Goal: Task Accomplishment & Management: Use online tool/utility

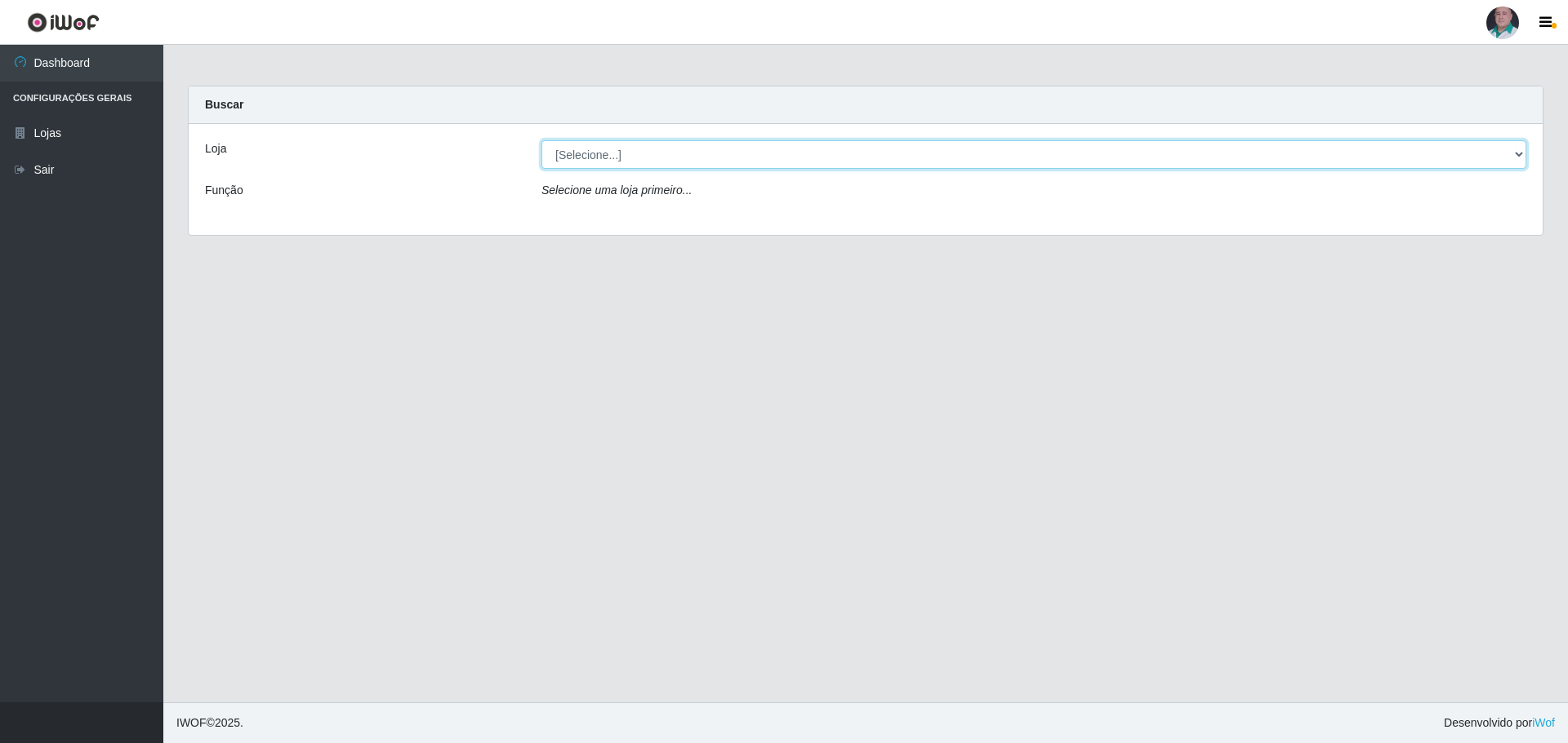
click at [1514, 155] on select "[Selecione...] Mar Vermelho - Loja 05" at bounding box center [1033, 155] width 985 height 29
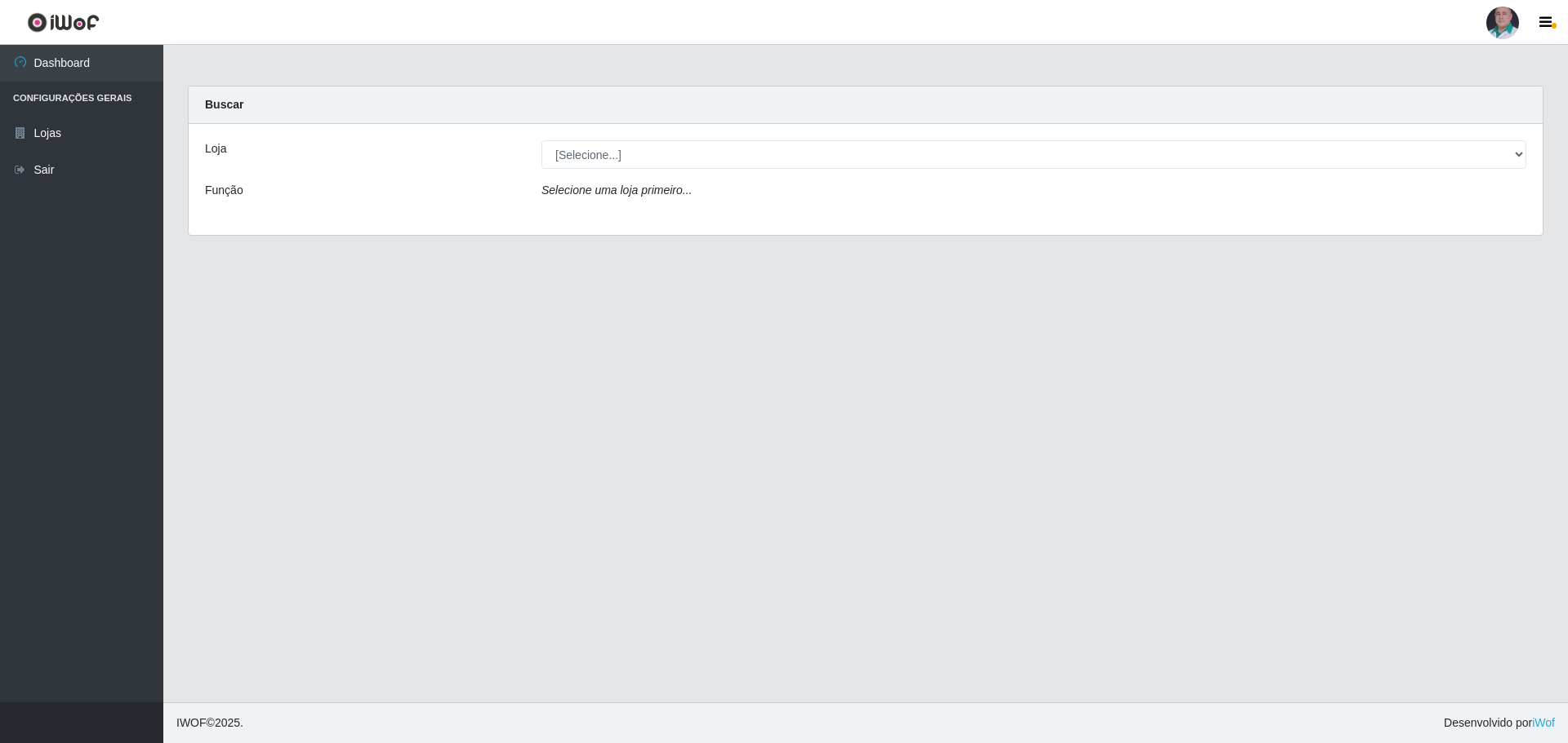
click at [1333, 221] on div "Loja [Selecione...] Mar Vermelho - Loja 05 Função Selecione uma loja primeiro..." at bounding box center [866, 179] width 1354 height 111
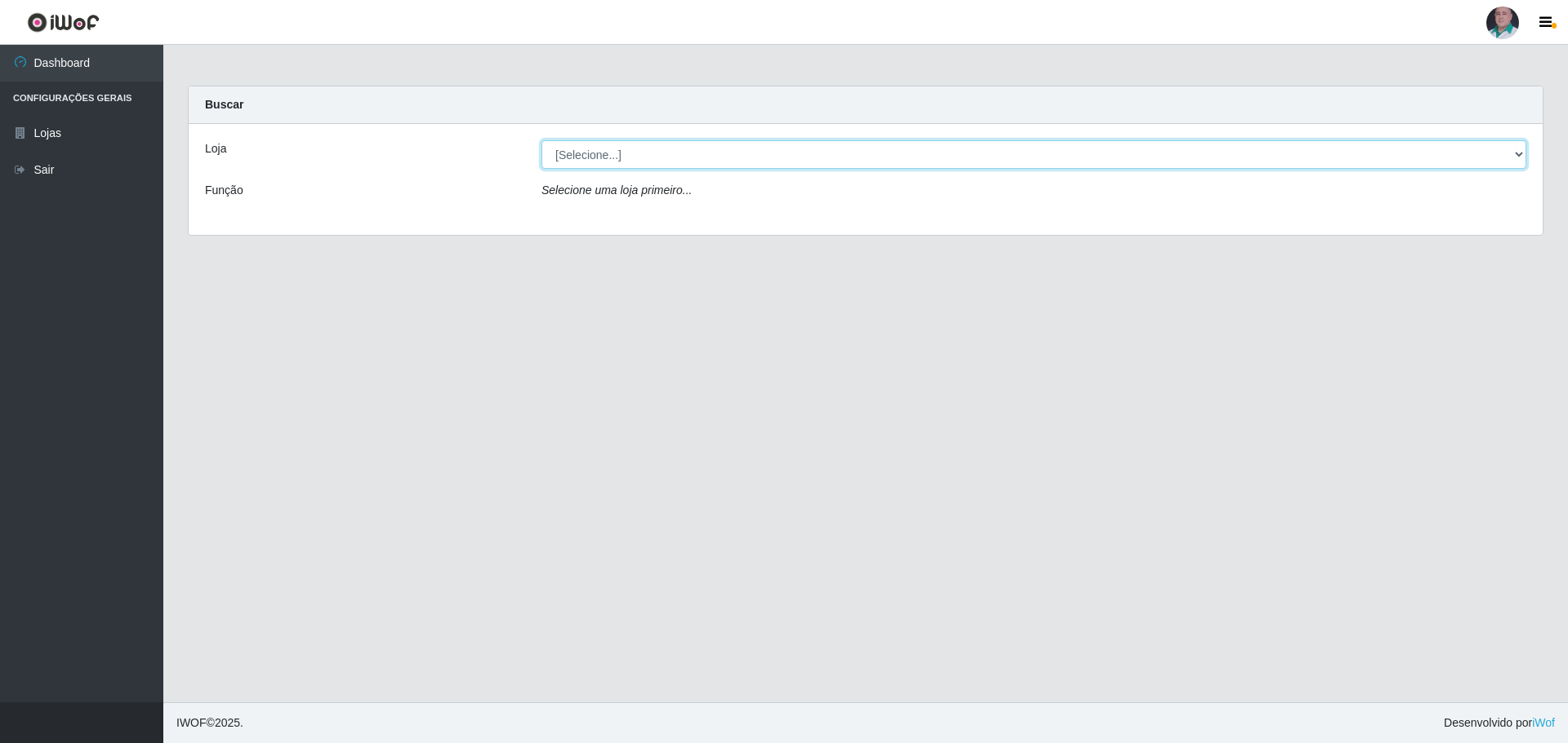
click at [1511, 157] on select "[Selecione...] Mar Vermelho - Loja 05" at bounding box center [1033, 155] width 985 height 29
select select "252"
click at [541, 140] on select "[Selecione...] Mar Vermelho - Loja 05" at bounding box center [1033, 155] width 985 height 29
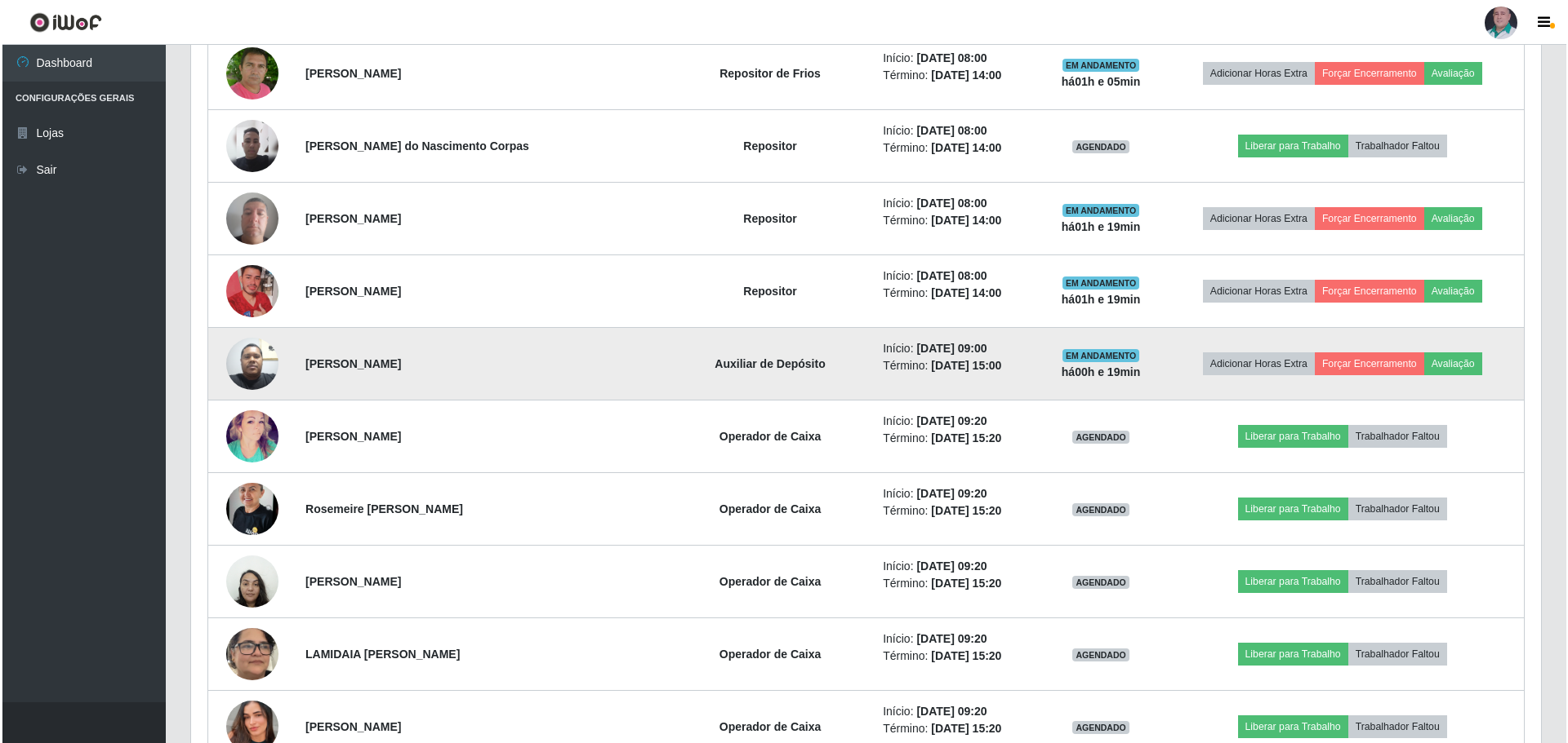
scroll to position [1142, 0]
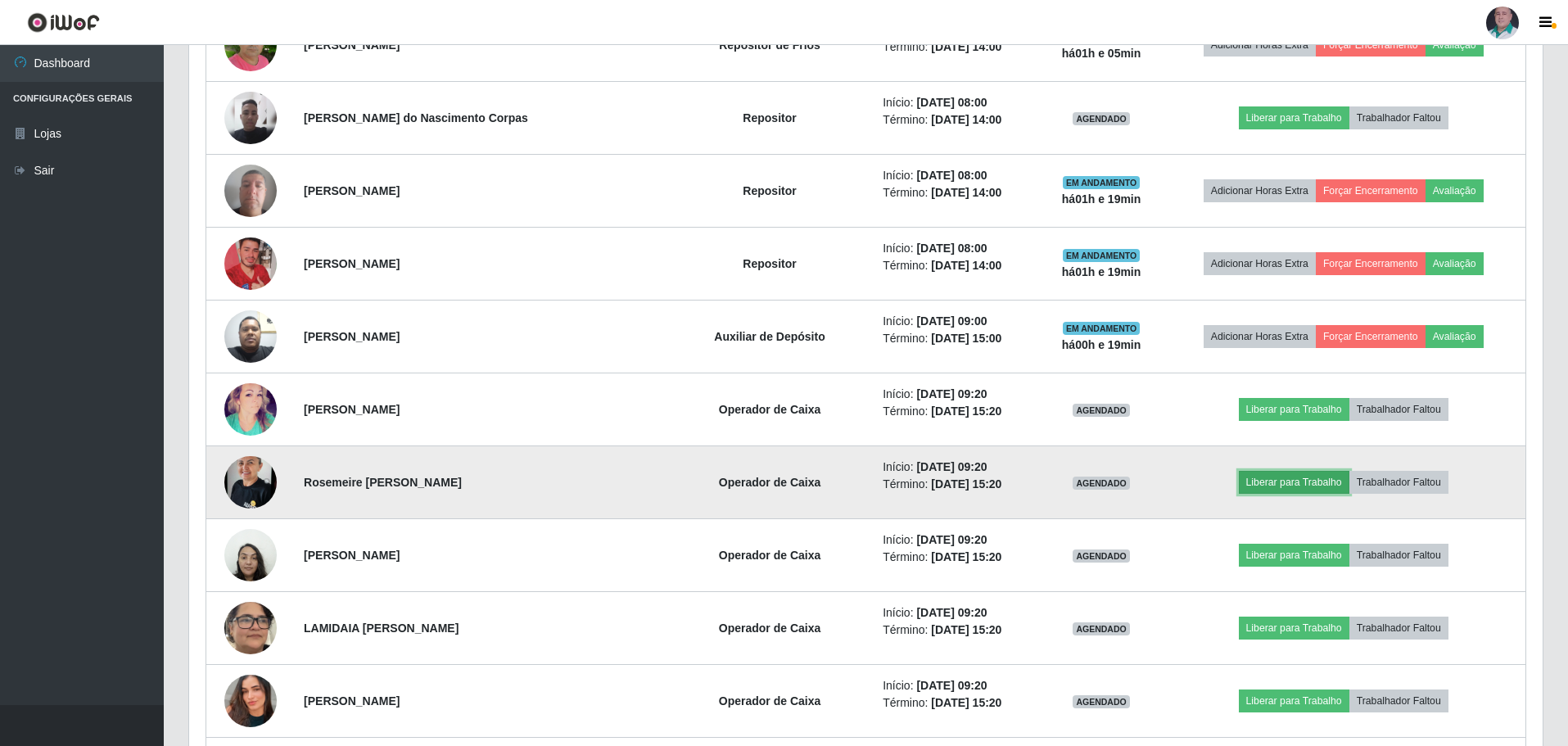
click at [1274, 486] on button "Liberar para Trabalho" at bounding box center [1294, 482] width 110 height 23
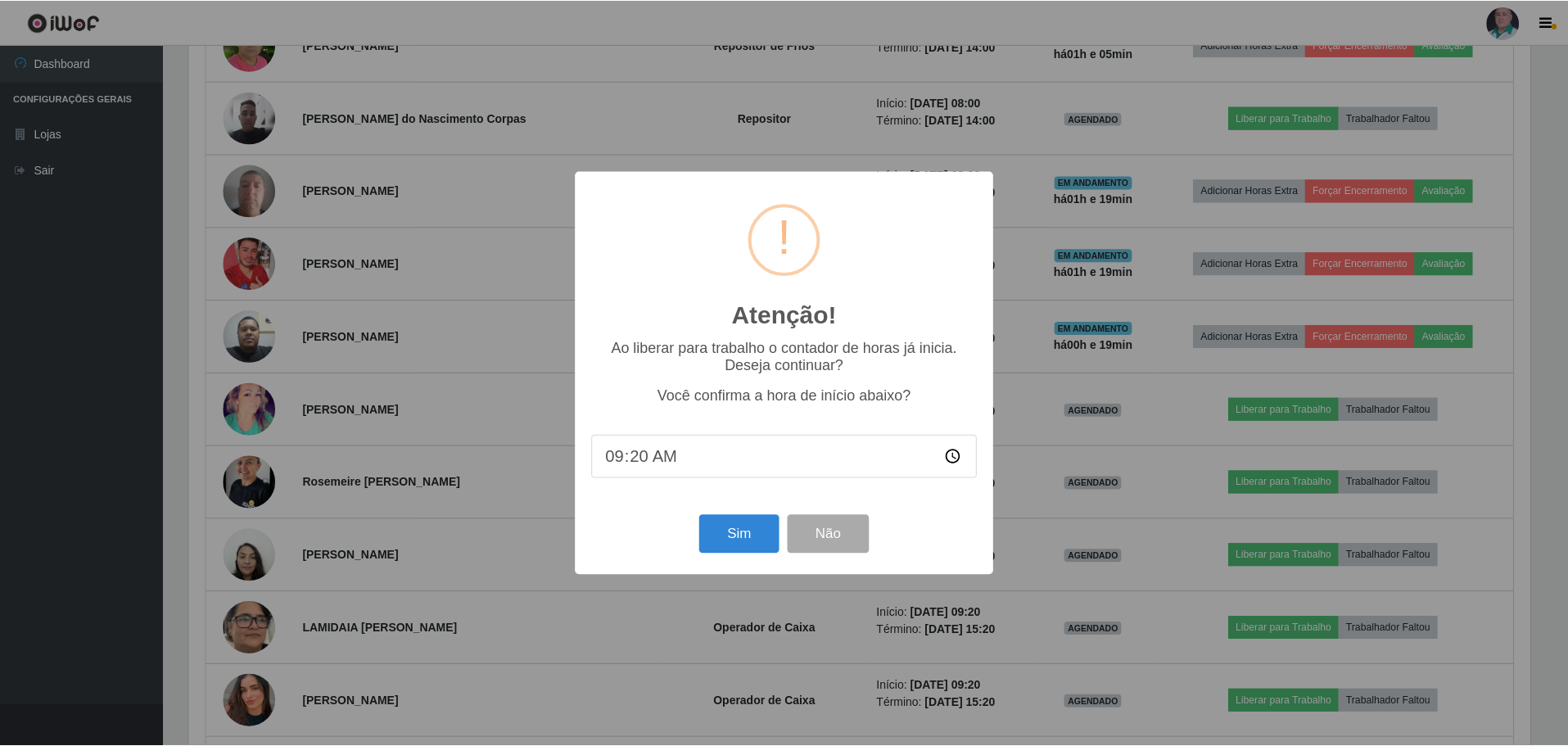
scroll to position [340, 1345]
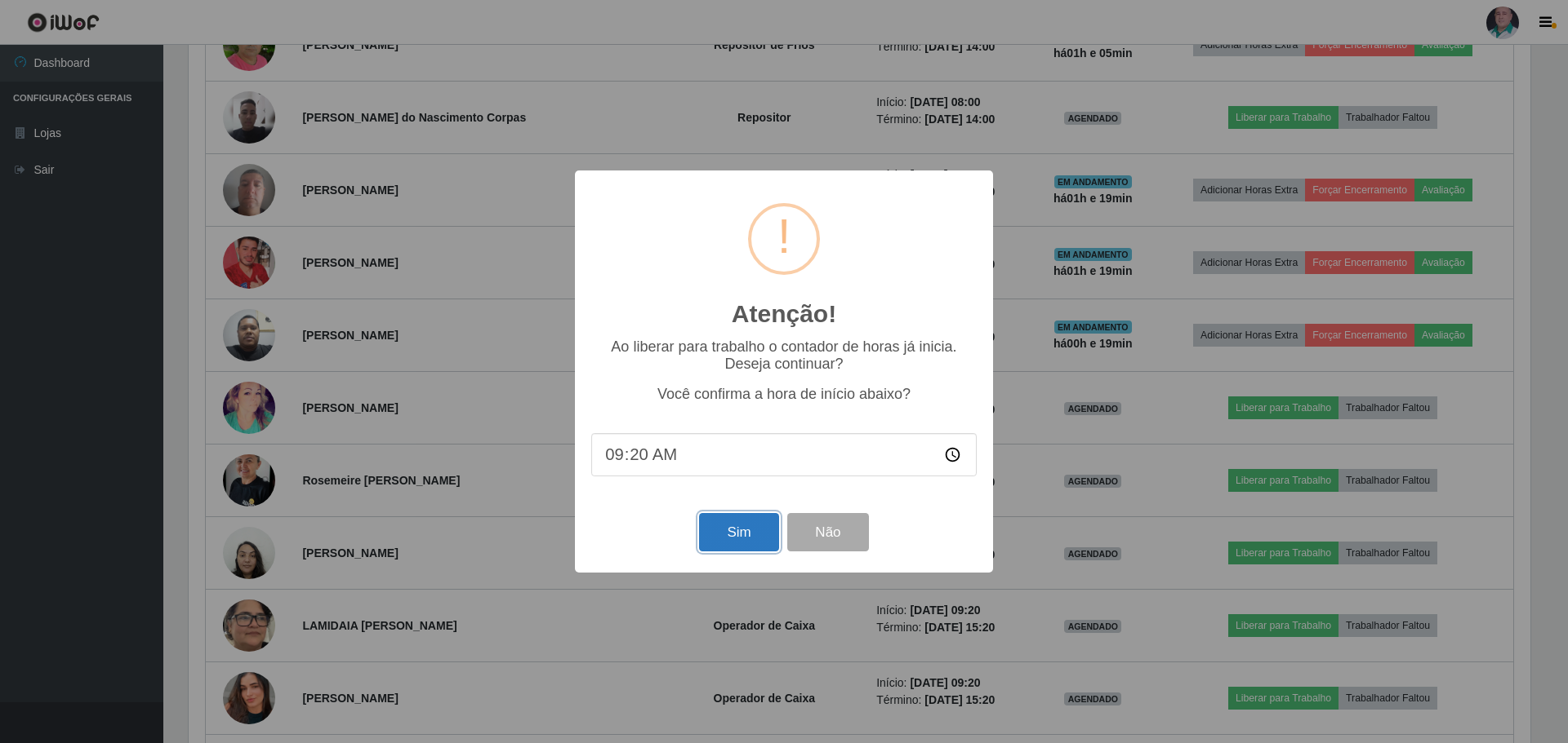
click at [738, 546] on button "Sim" at bounding box center [739, 533] width 79 height 39
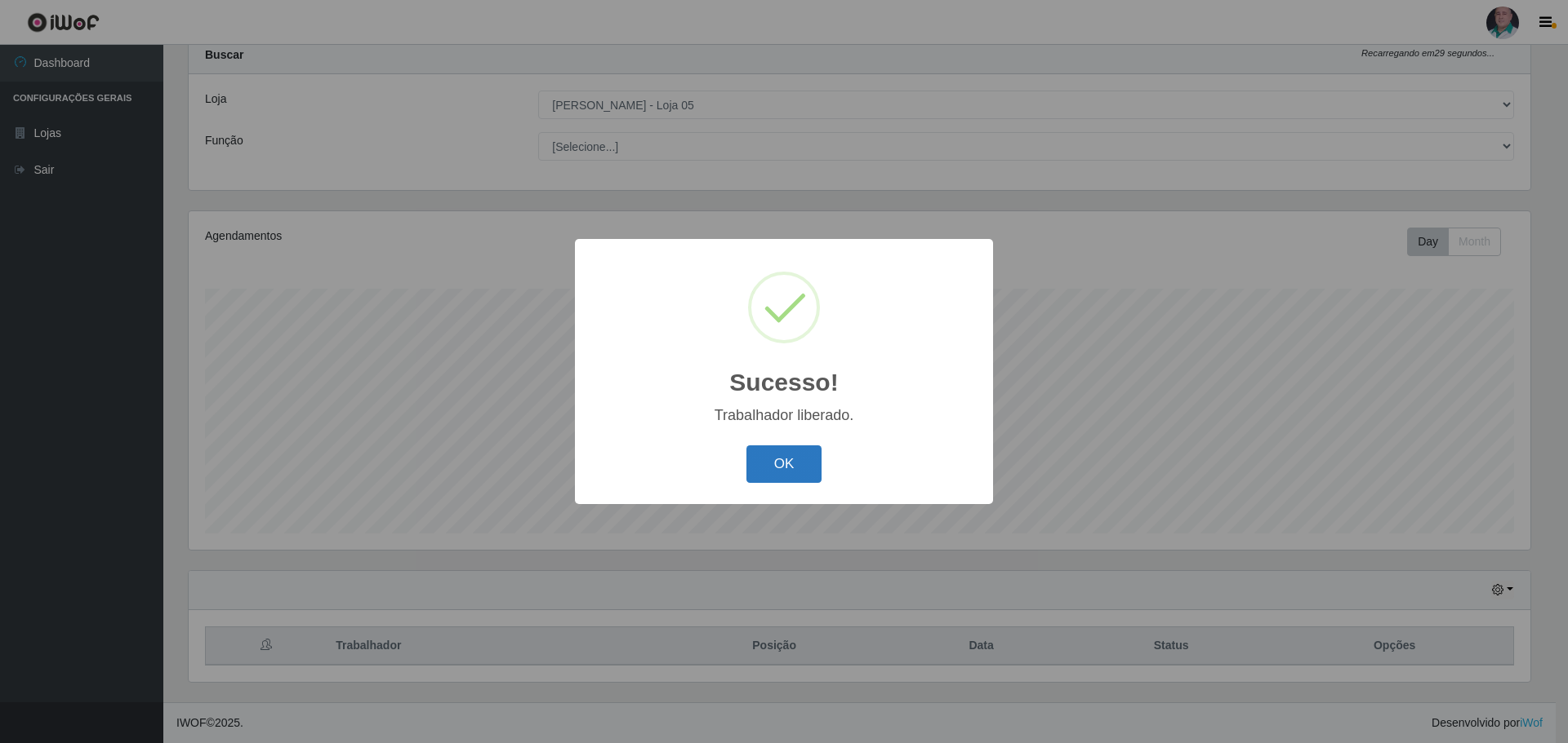
click at [759, 469] on button "OK" at bounding box center [784, 464] width 76 height 39
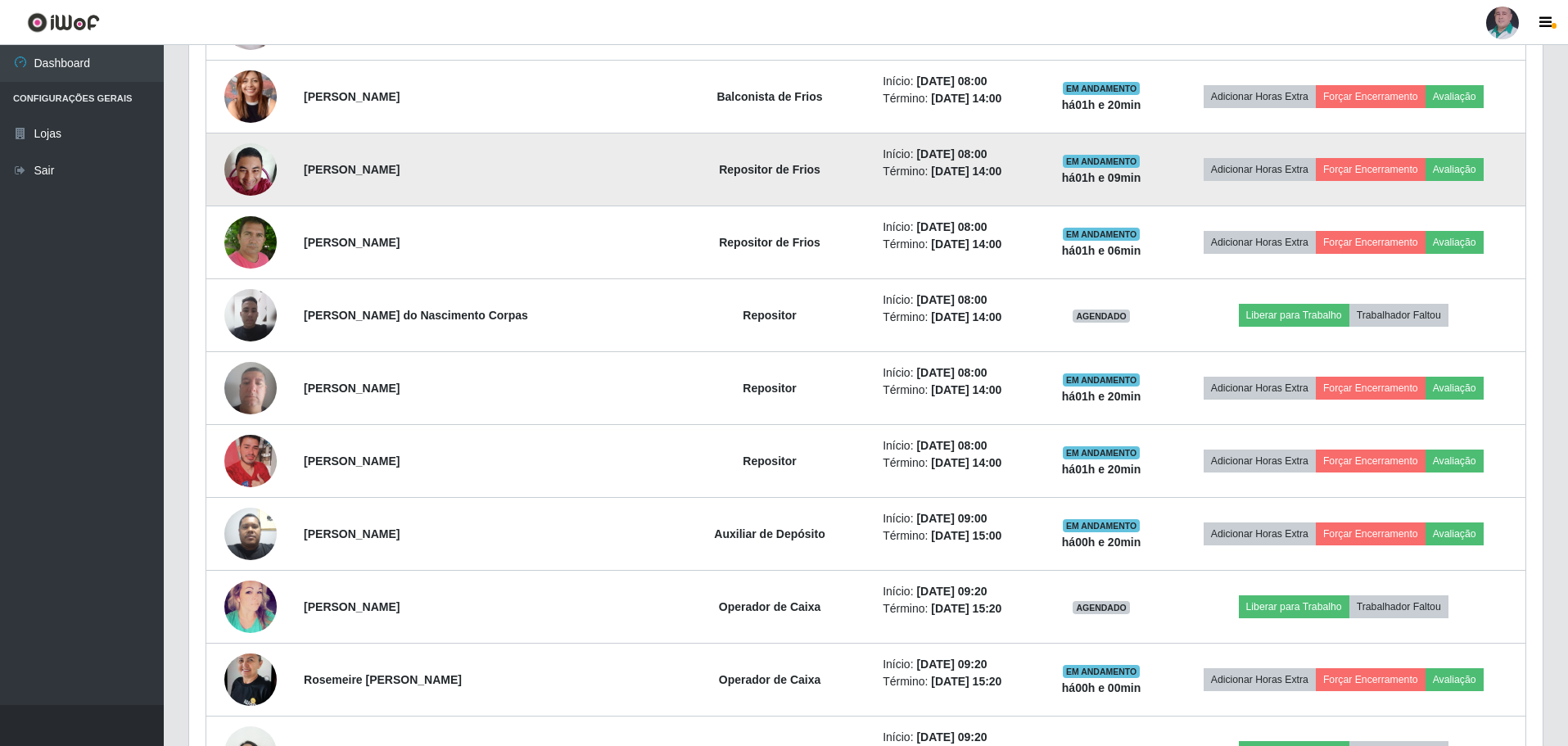
scroll to position [951, 0]
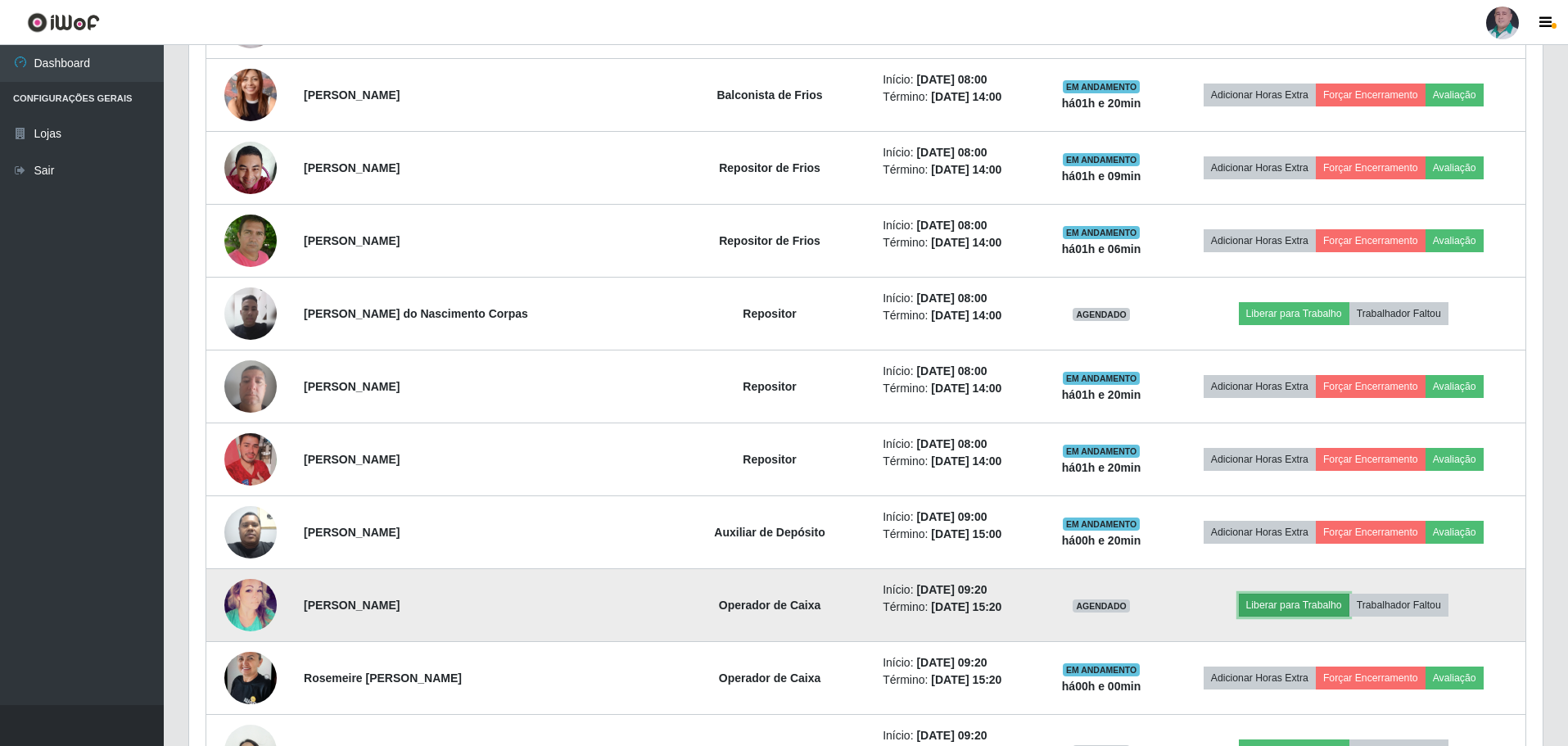
click at [1330, 606] on button "Liberar para Trabalho" at bounding box center [1294, 605] width 110 height 23
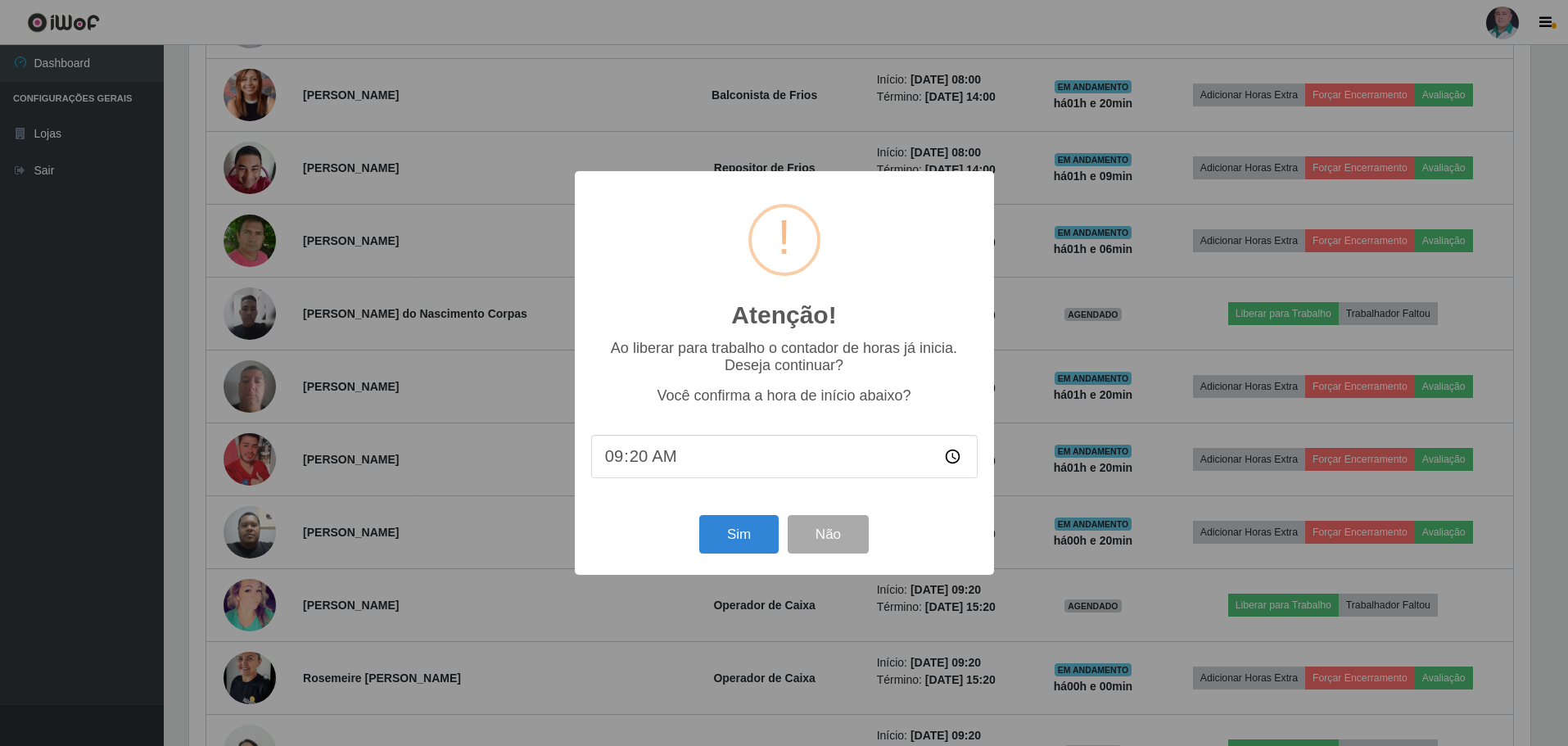
scroll to position [340, 1345]
click at [711, 539] on button "Sim" at bounding box center [741, 535] width 79 height 39
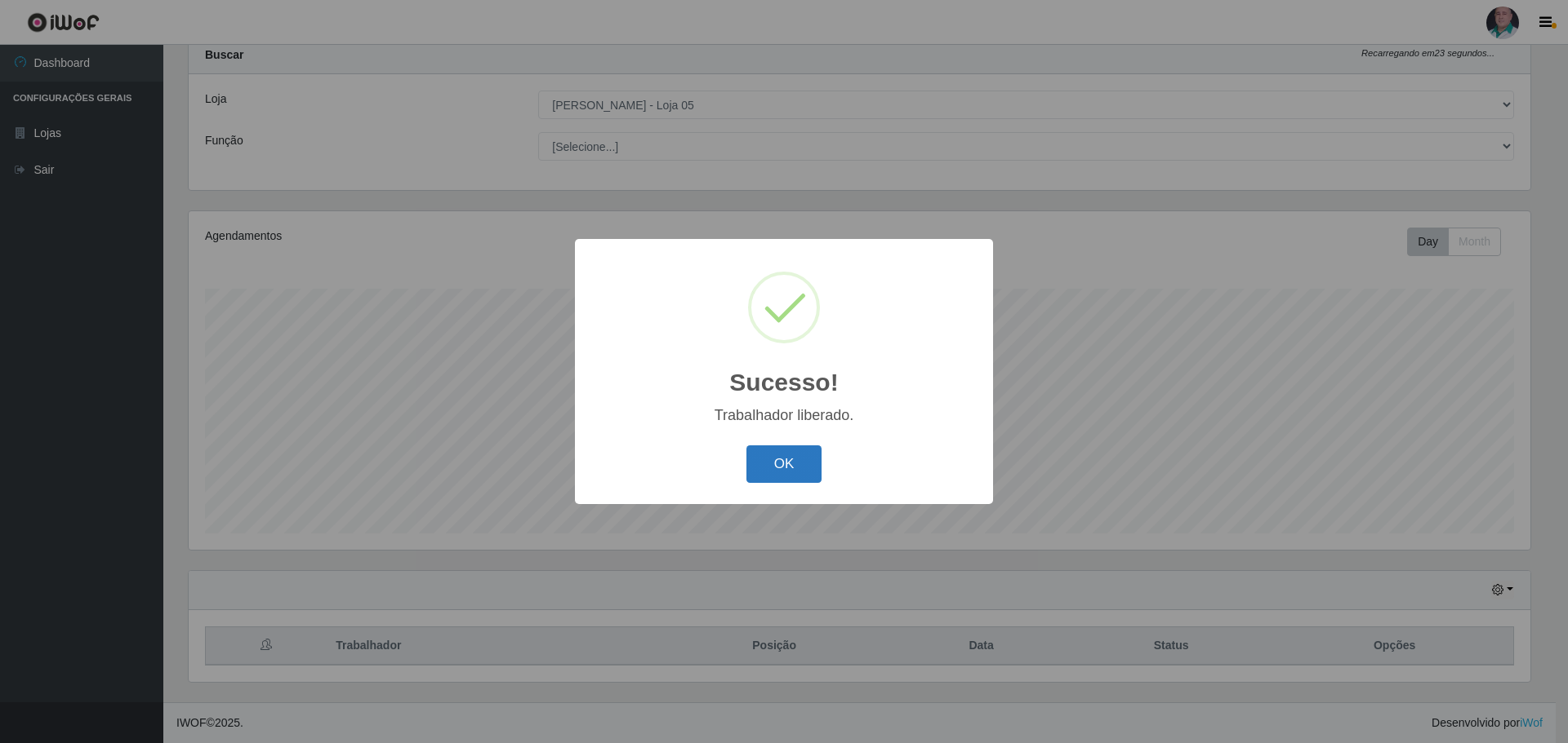
click at [773, 461] on button "OK" at bounding box center [784, 464] width 76 height 39
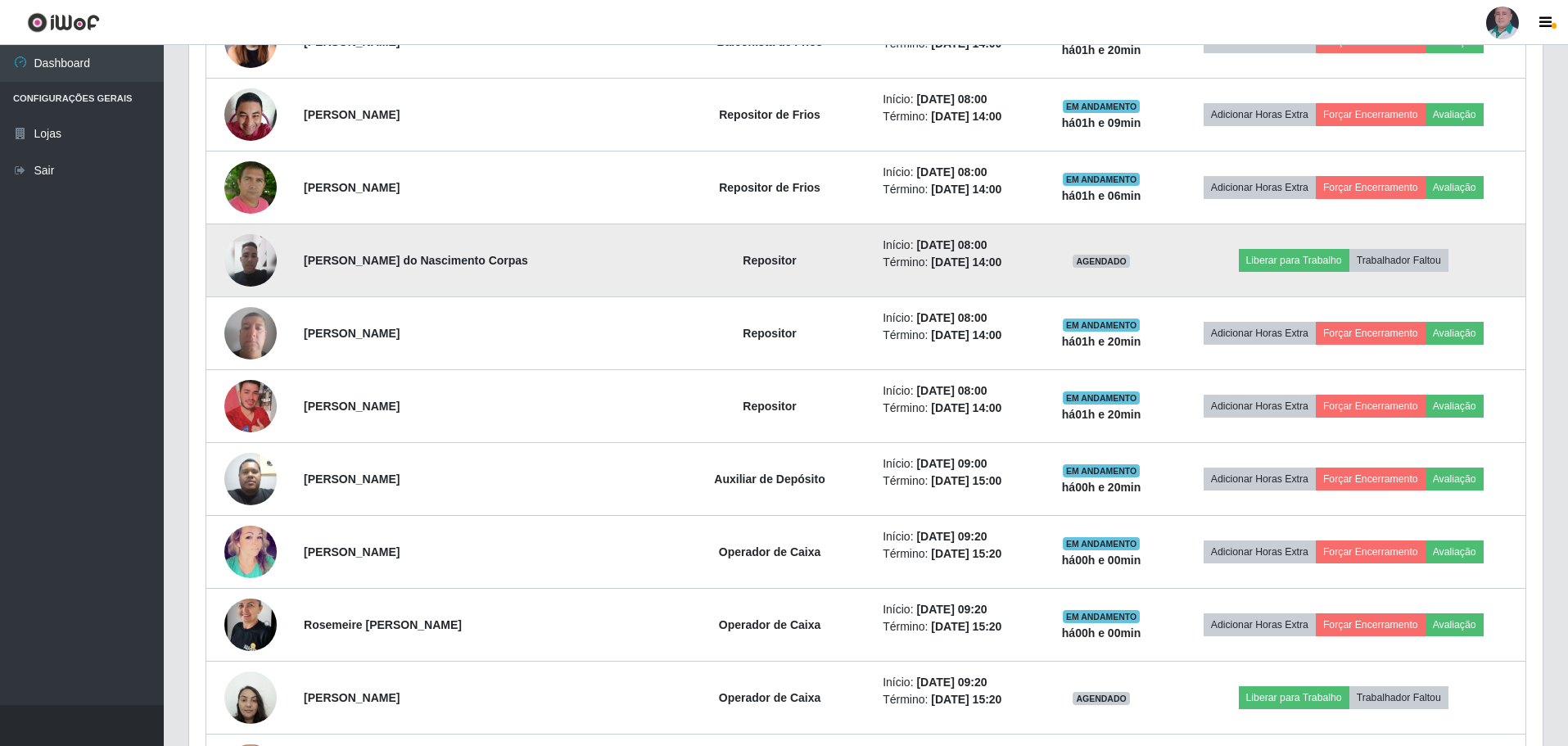
scroll to position [1033, 0]
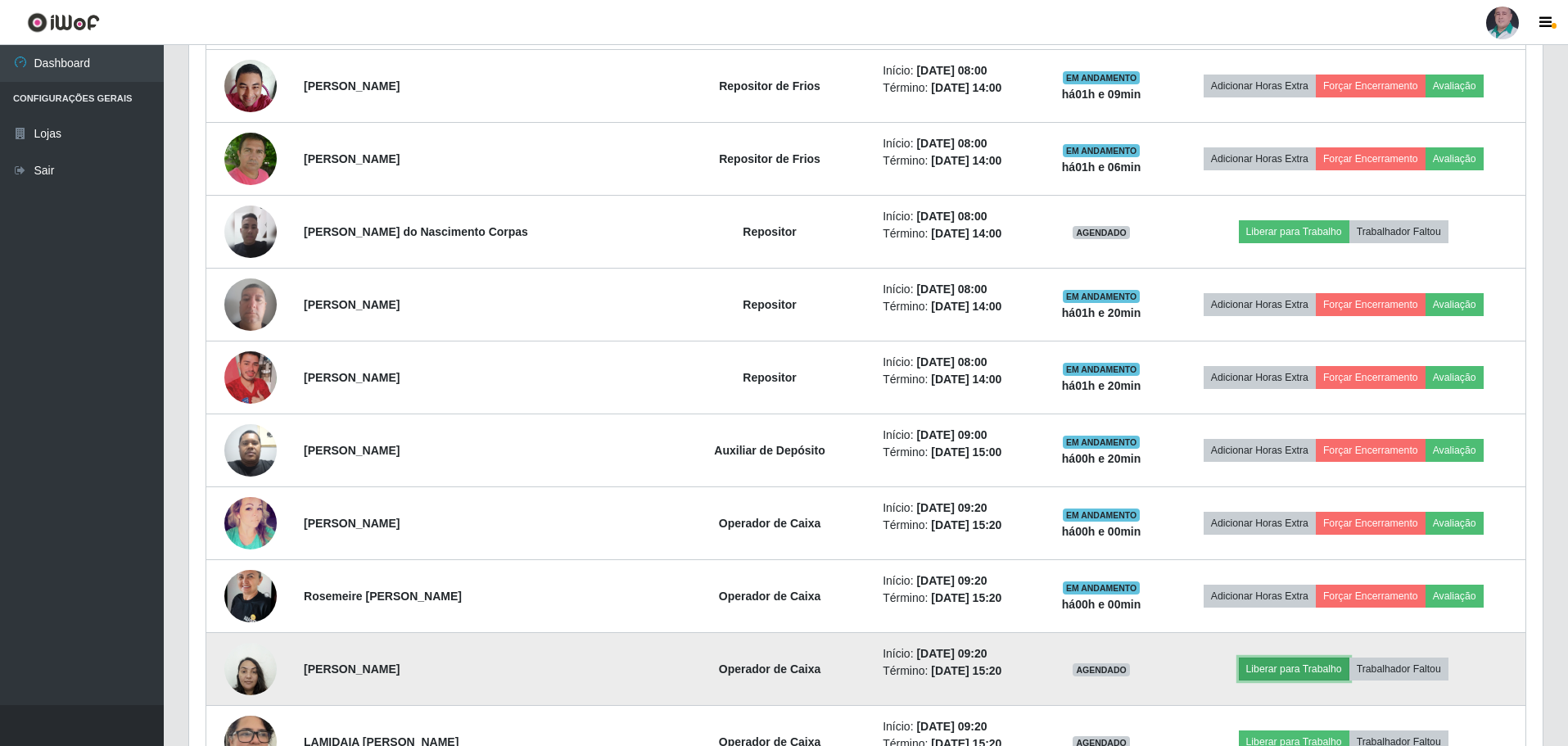
click at [1271, 666] on button "Liberar para Trabalho" at bounding box center [1294, 668] width 110 height 23
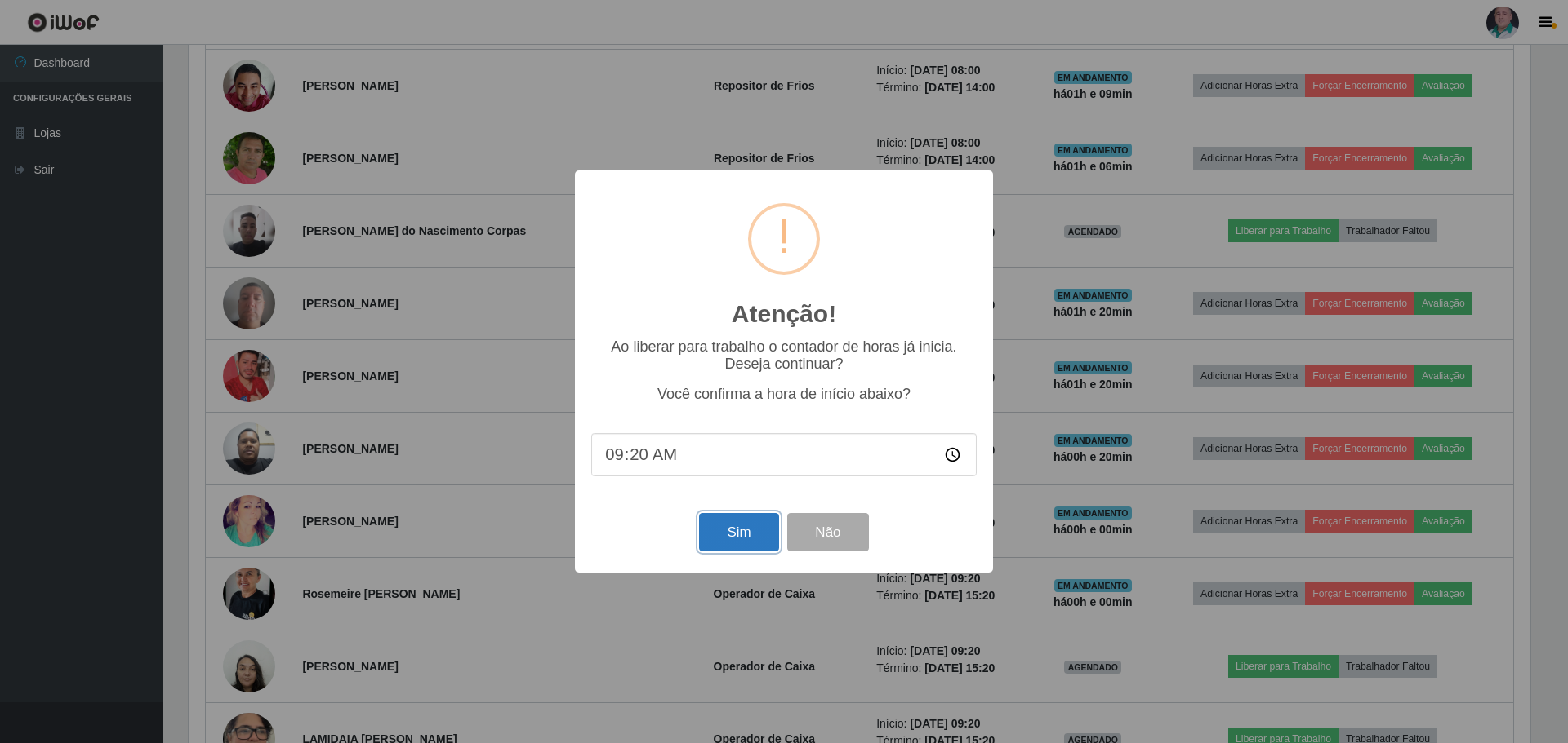
click at [726, 535] on button "Sim" at bounding box center [739, 533] width 79 height 39
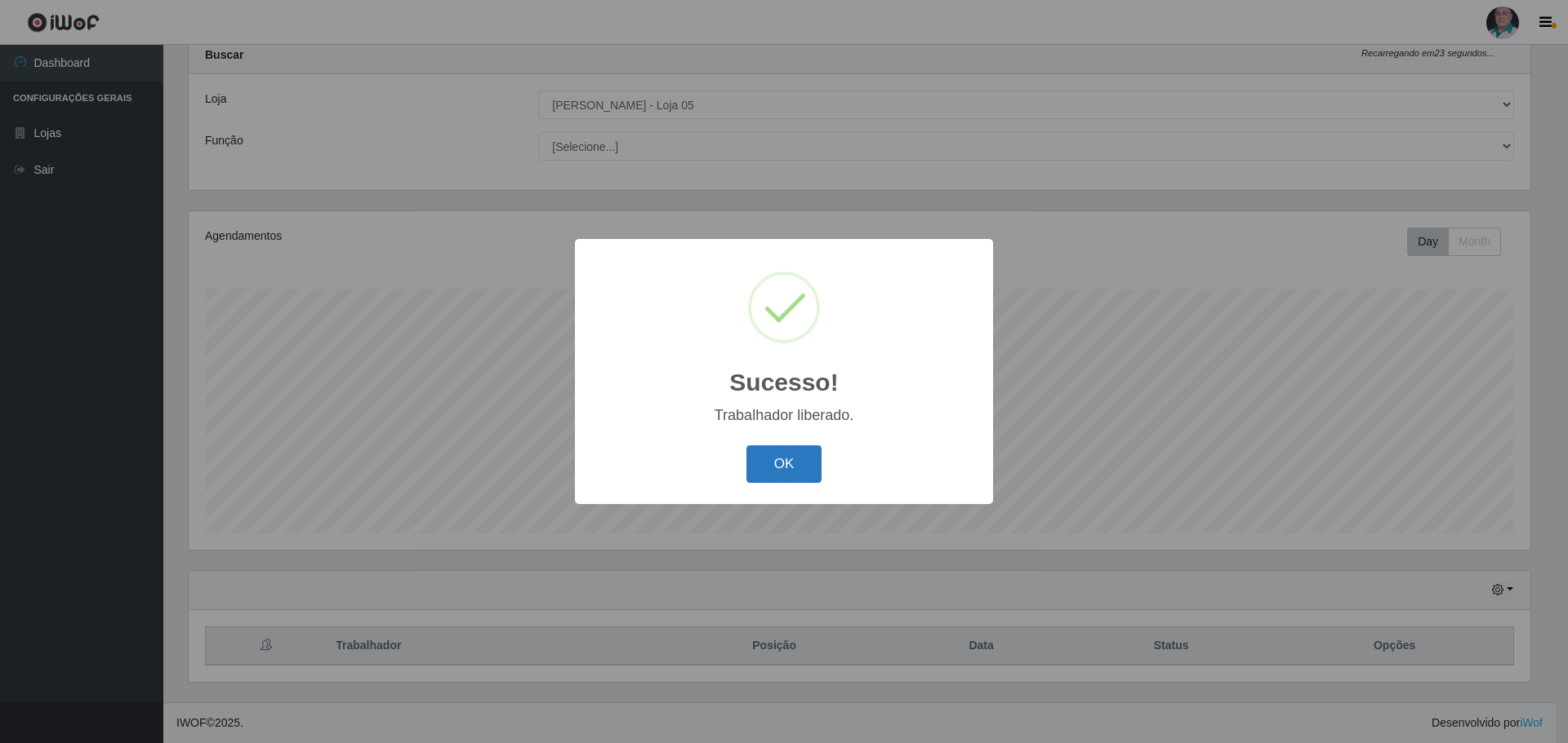
click at [773, 461] on button "OK" at bounding box center [784, 464] width 76 height 39
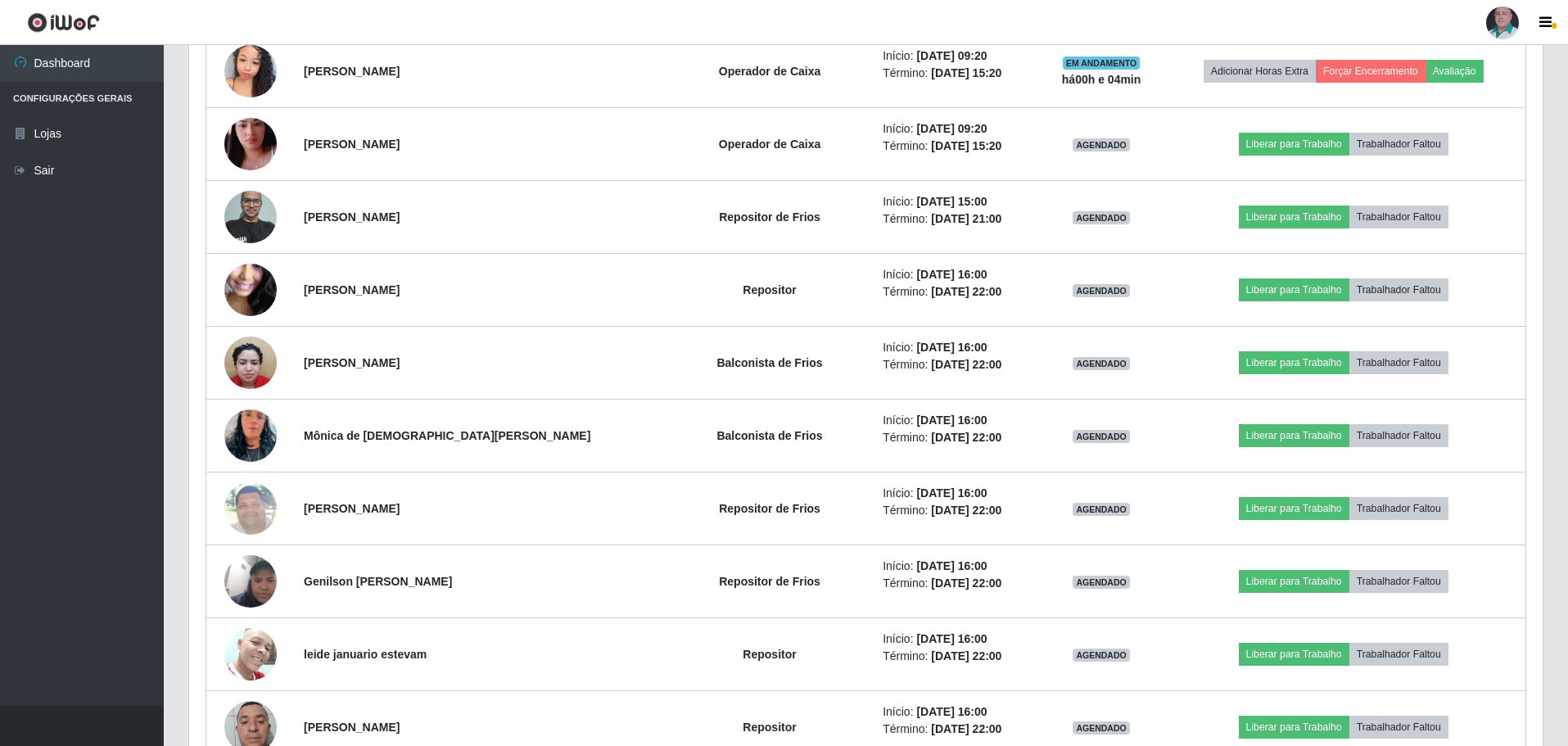
scroll to position [1852, 0]
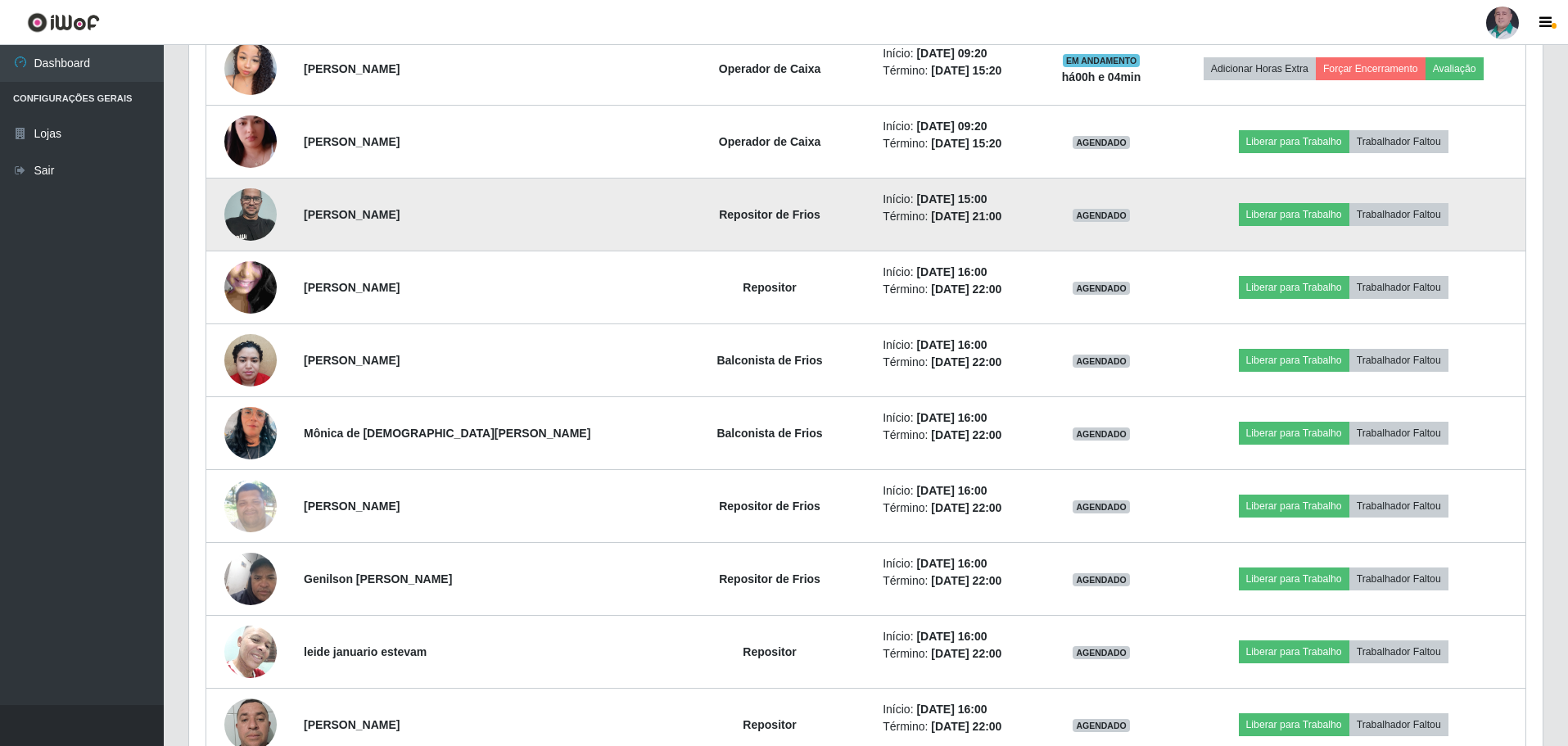
click at [599, 212] on td "[PERSON_NAME]" at bounding box center [480, 215] width 373 height 73
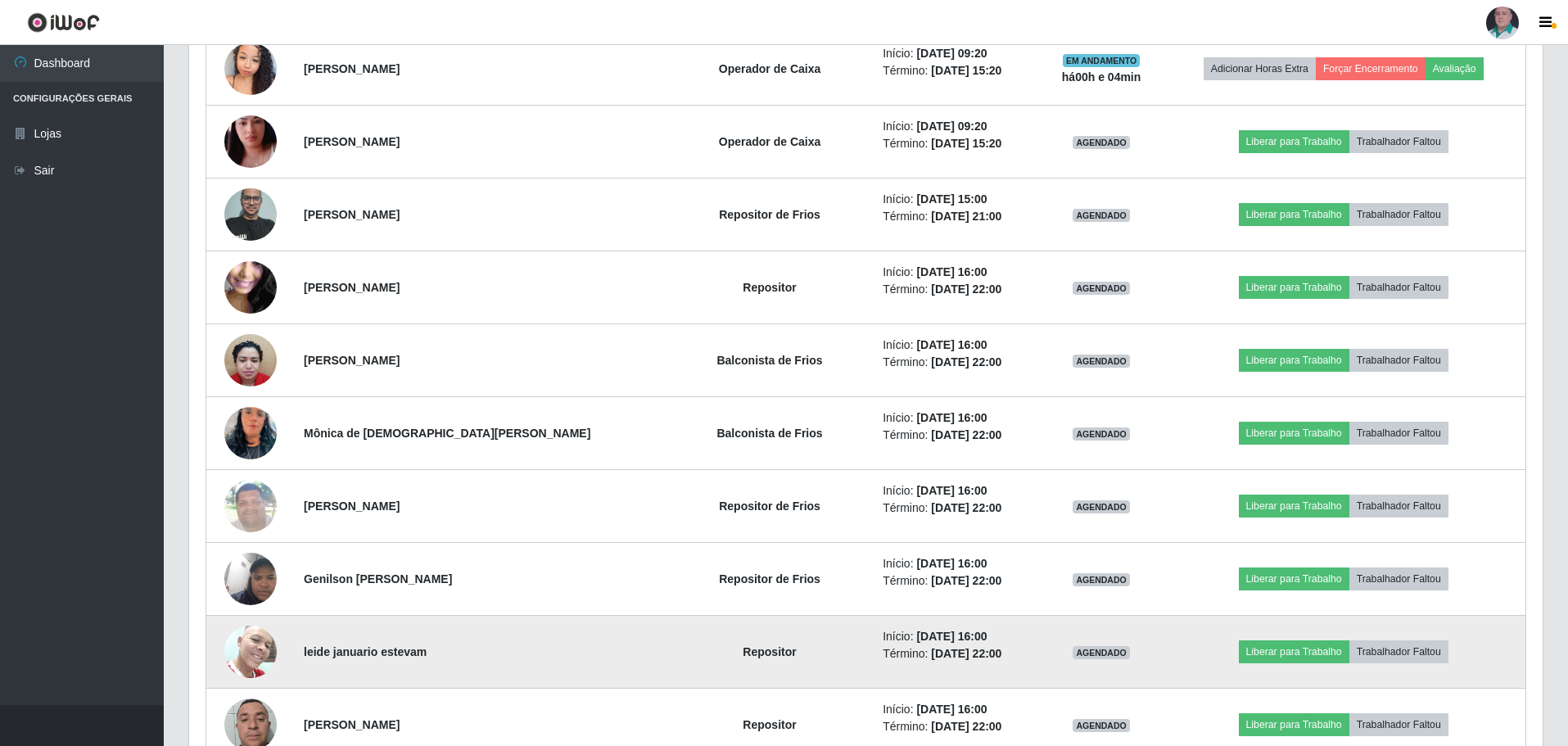
scroll to position [1525, 0]
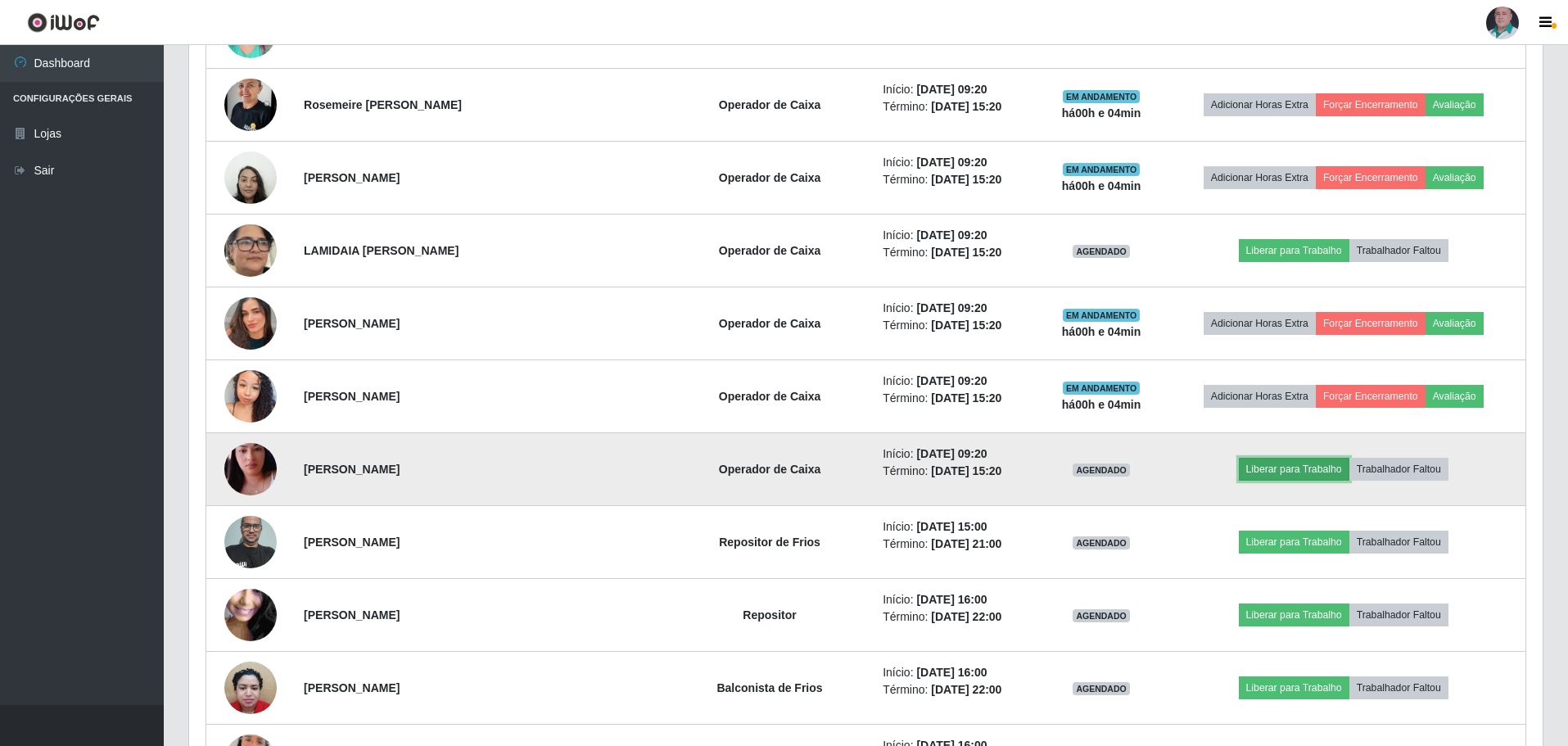
click at [1285, 471] on button "Liberar para Trabalho" at bounding box center [1294, 469] width 110 height 23
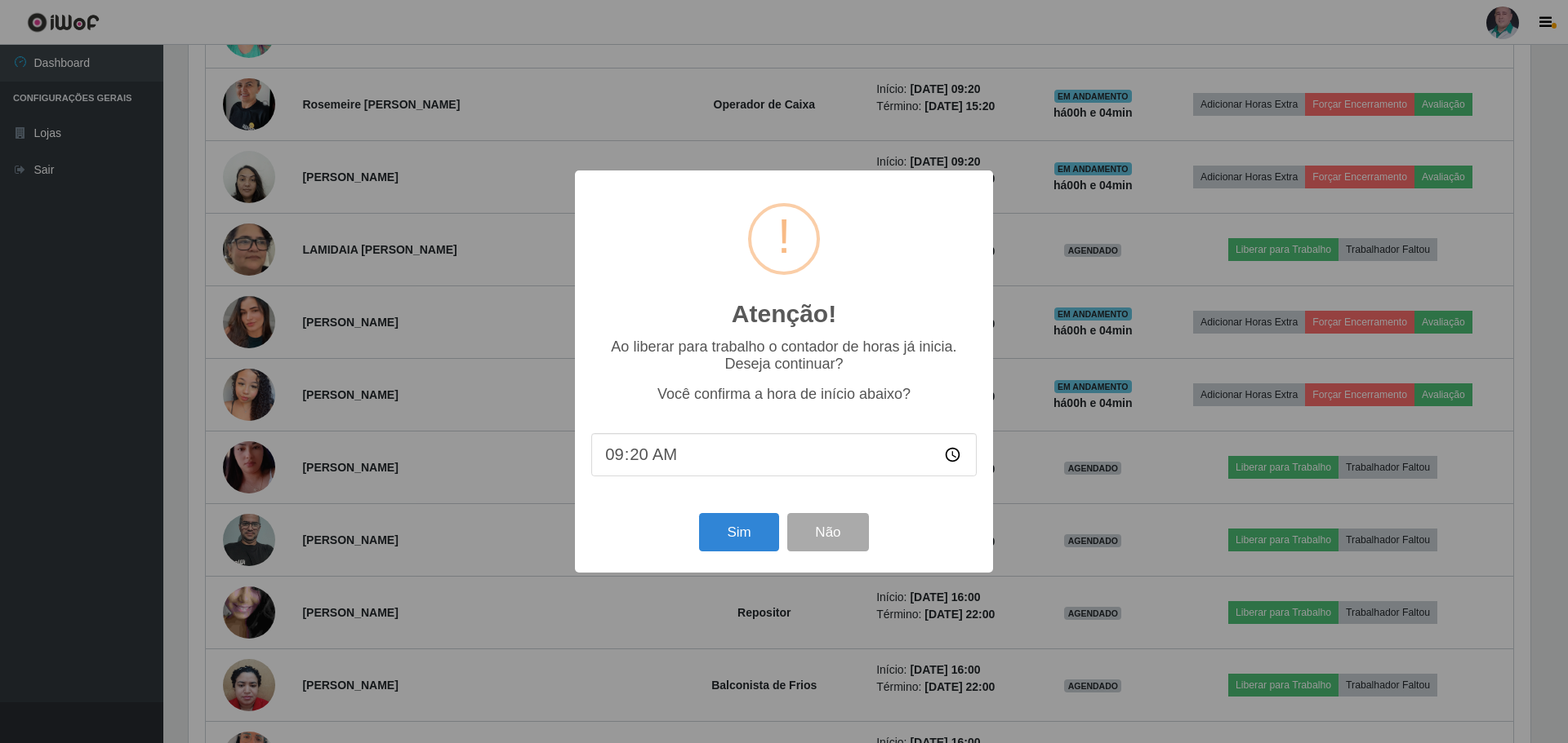
click at [641, 453] on input "09:20" at bounding box center [784, 455] width 385 height 43
type input "09:59"
type input "09:24"
click at [716, 540] on button "Sim" at bounding box center [739, 533] width 79 height 39
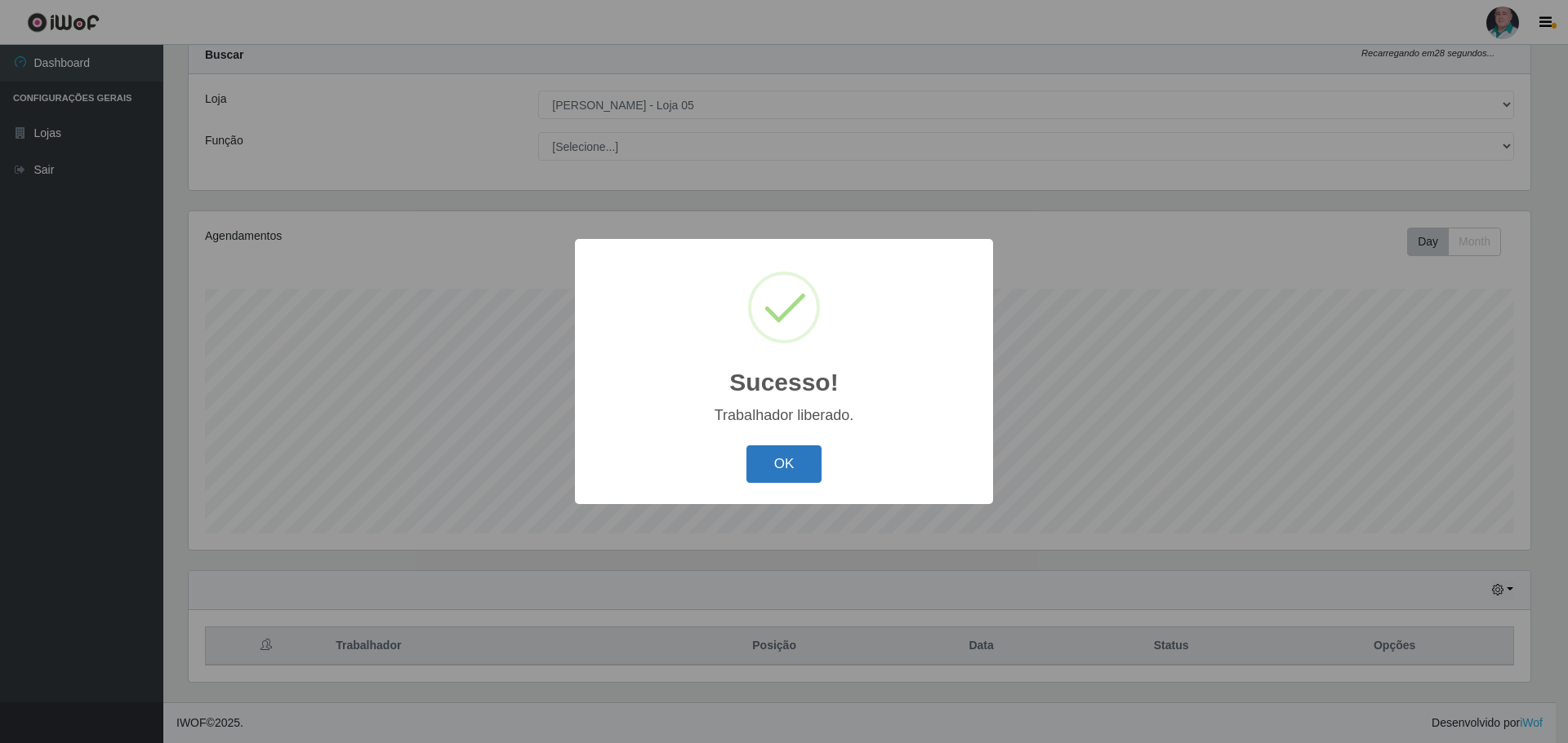
click at [784, 478] on button "OK" at bounding box center [784, 464] width 76 height 39
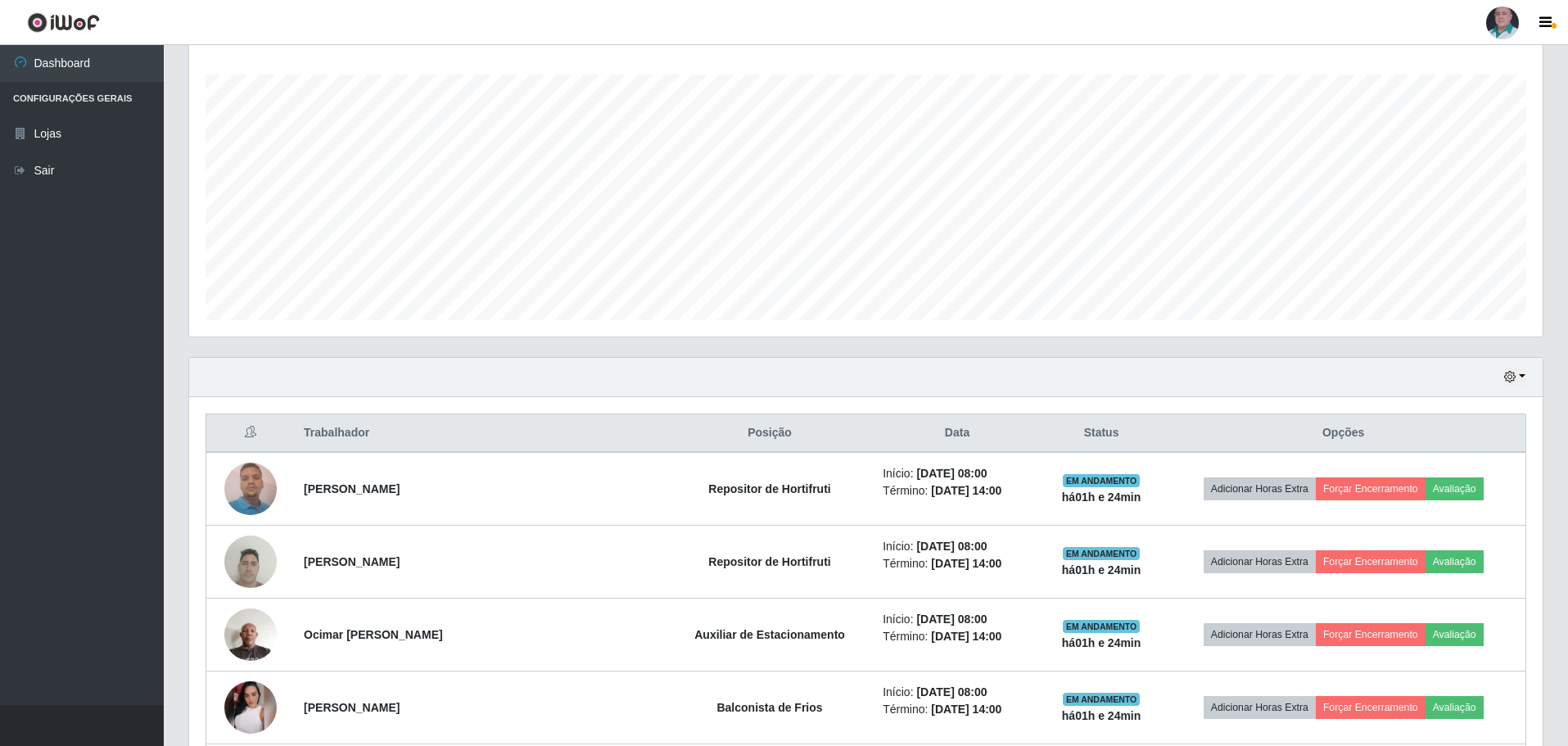
scroll to position [50, 0]
